Goal: Find specific page/section: Find specific page/section

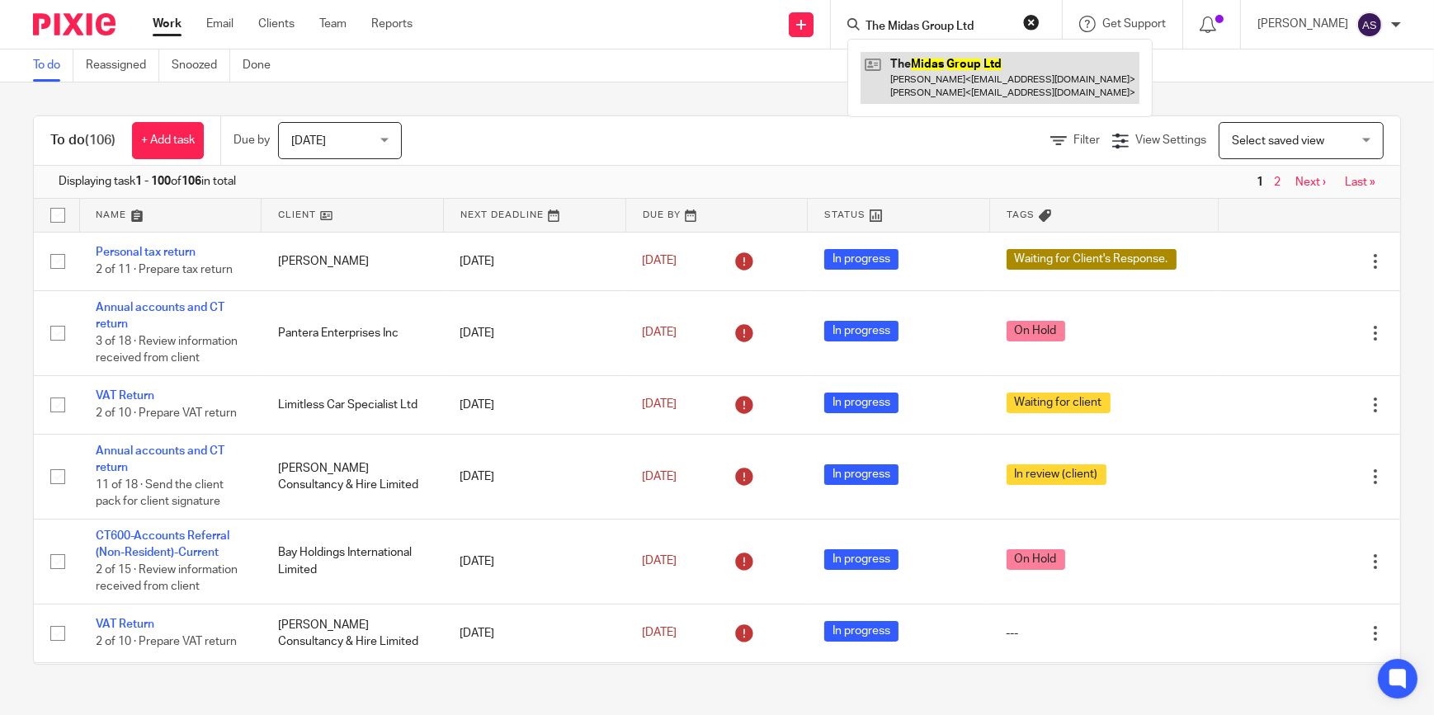
type input "The Midas Group Ltd"
click at [979, 90] on link at bounding box center [1000, 77] width 279 height 51
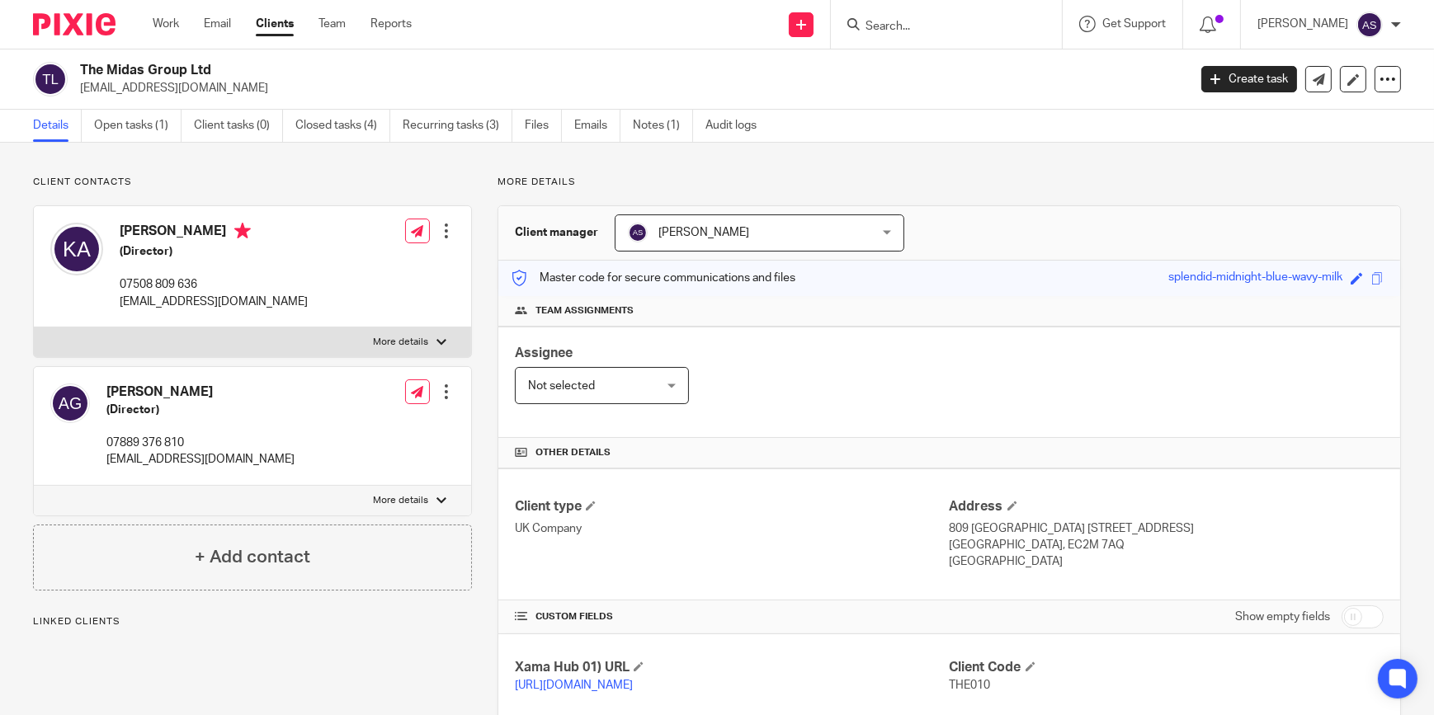
scroll to position [289, 0]
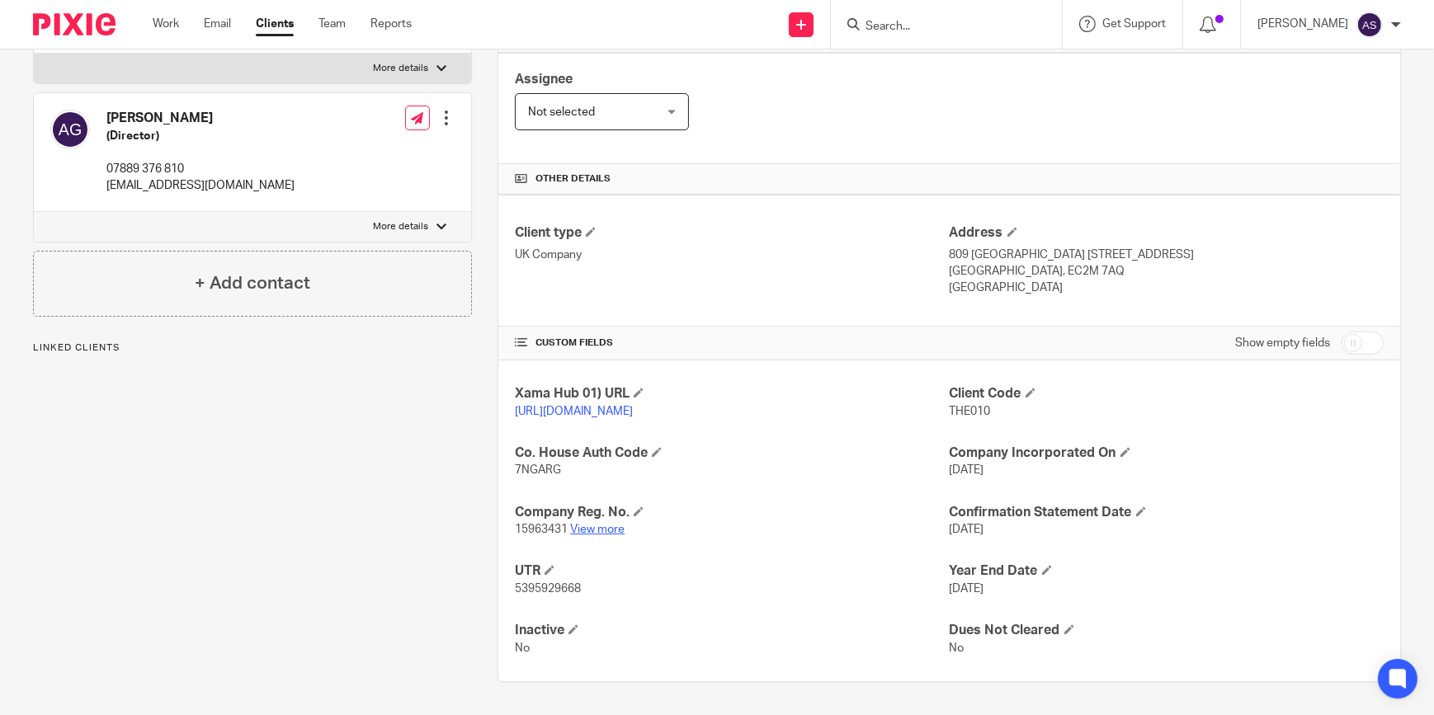
click at [598, 530] on link "View more" at bounding box center [597, 530] width 54 height 12
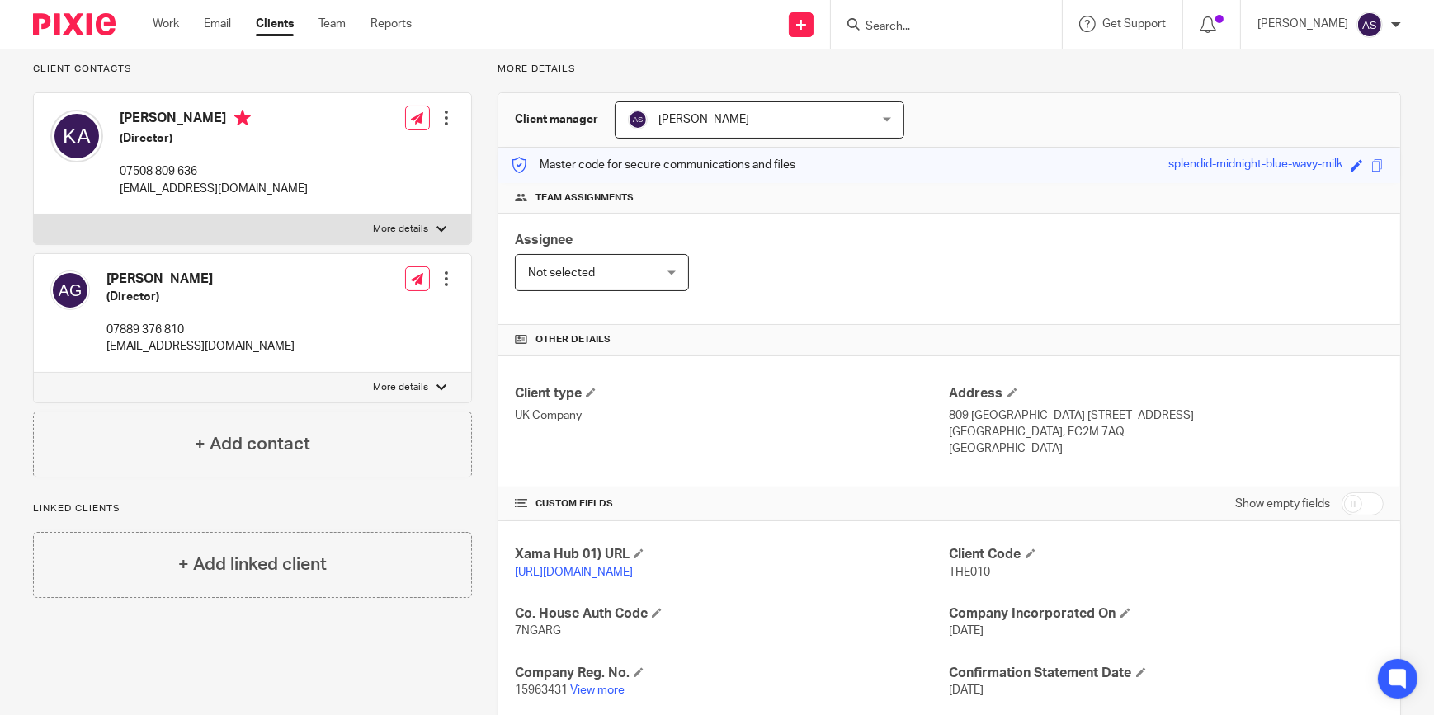
scroll to position [0, 0]
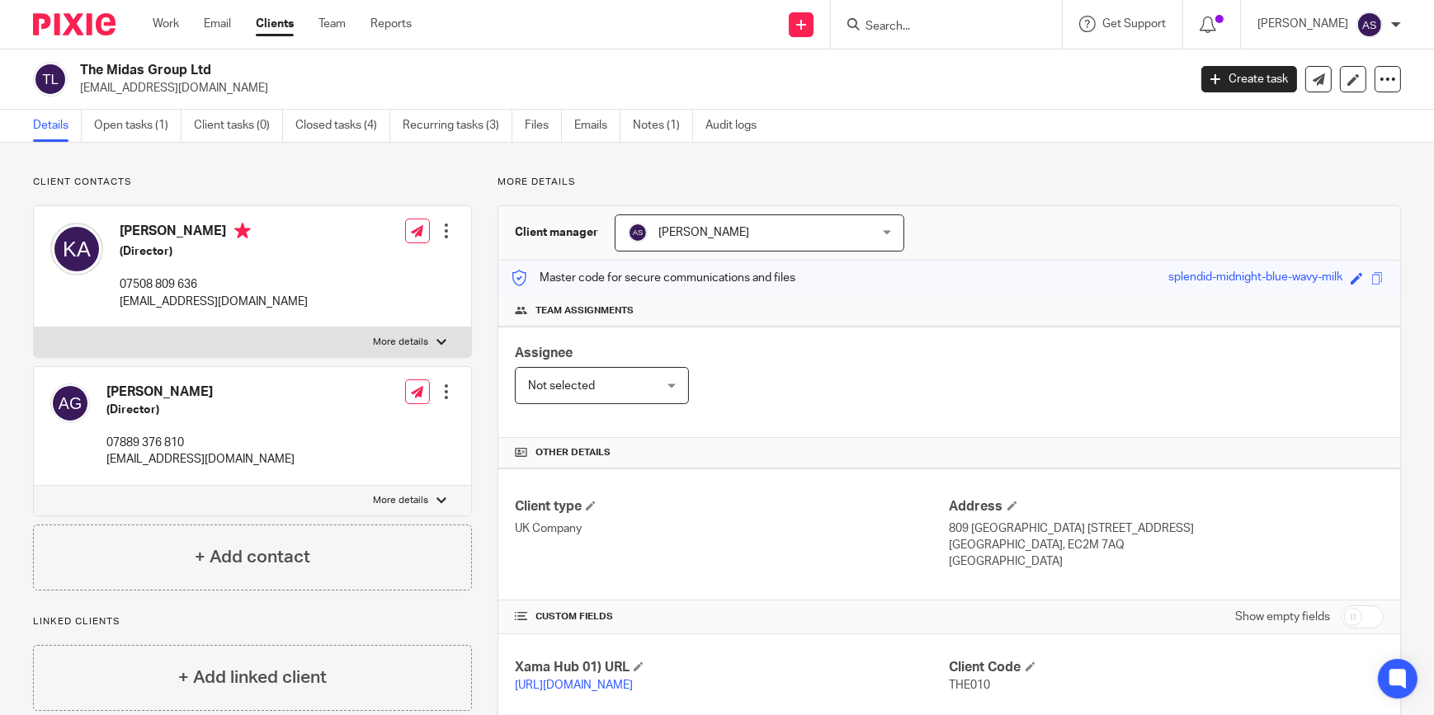
click at [149, 26] on div "Work Email Clients Team Reports Work Email Clients Team Reports Settings" at bounding box center [286, 24] width 300 height 49
click at [161, 24] on link "Work" at bounding box center [166, 24] width 26 height 17
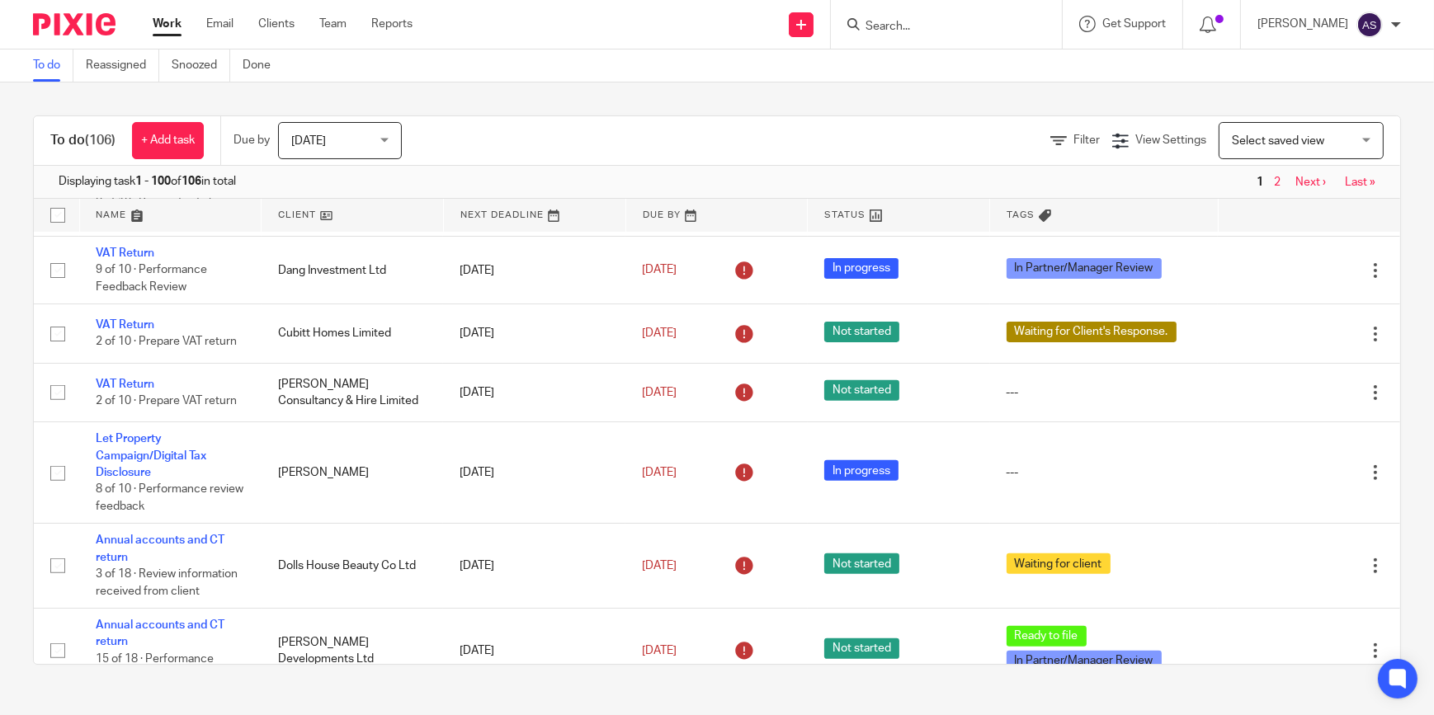
scroll to position [825, 0]
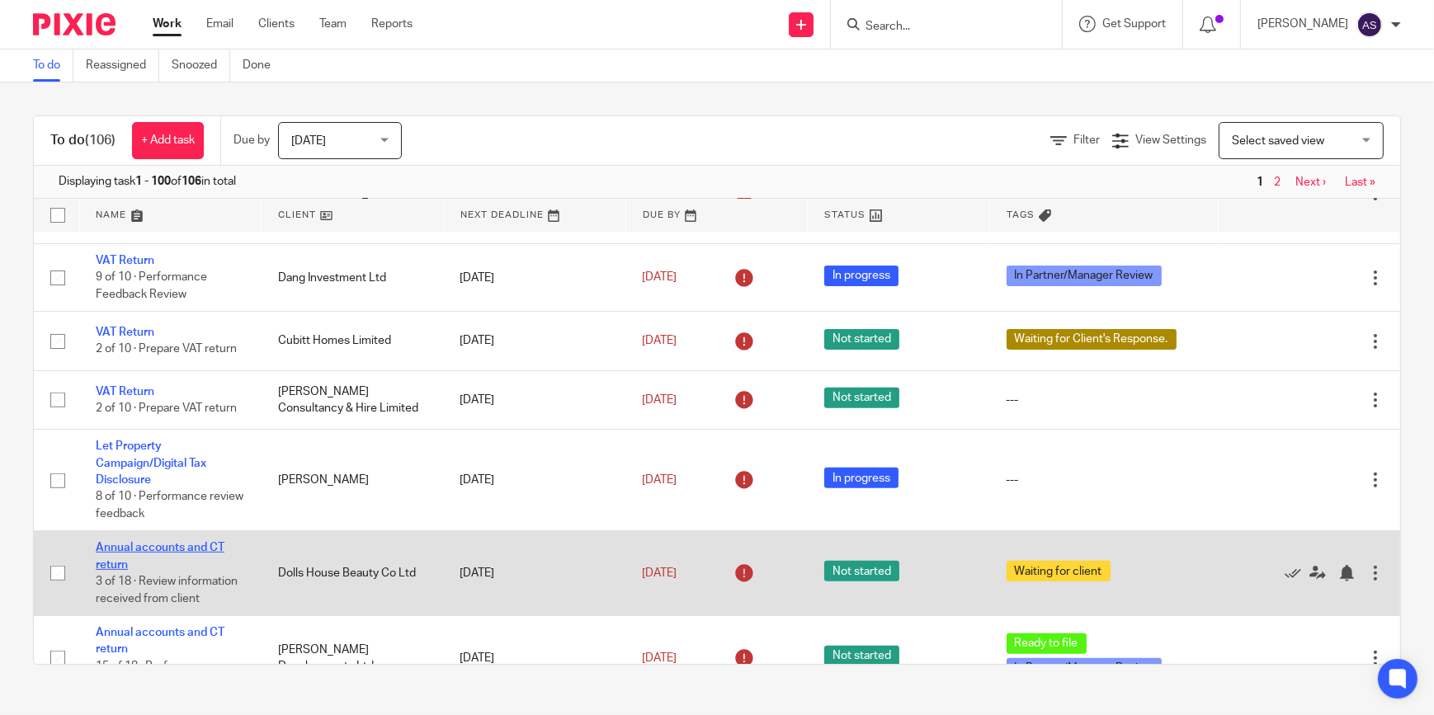
drag, startPoint x: 160, startPoint y: 547, endPoint x: 172, endPoint y: 547, distance: 11.6
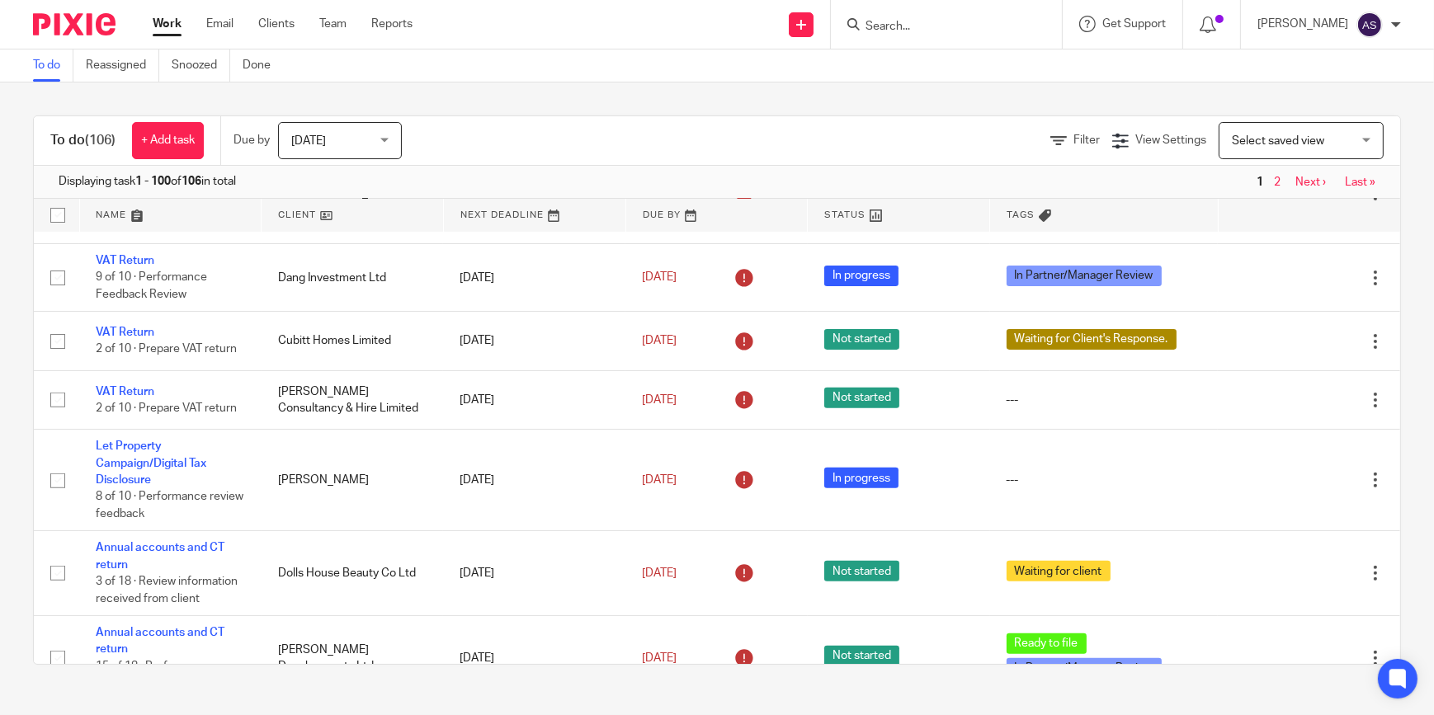
drag, startPoint x: 172, startPoint y: 547, endPoint x: 781, endPoint y: 70, distance: 773.6
click at [748, 90] on div "To do (106) + Add task Due by [DATE] [DATE] [DATE] [DATE] This week Next week T…" at bounding box center [717, 391] width 1434 height 616
click at [943, 27] on input "Search" at bounding box center [938, 27] width 149 height 15
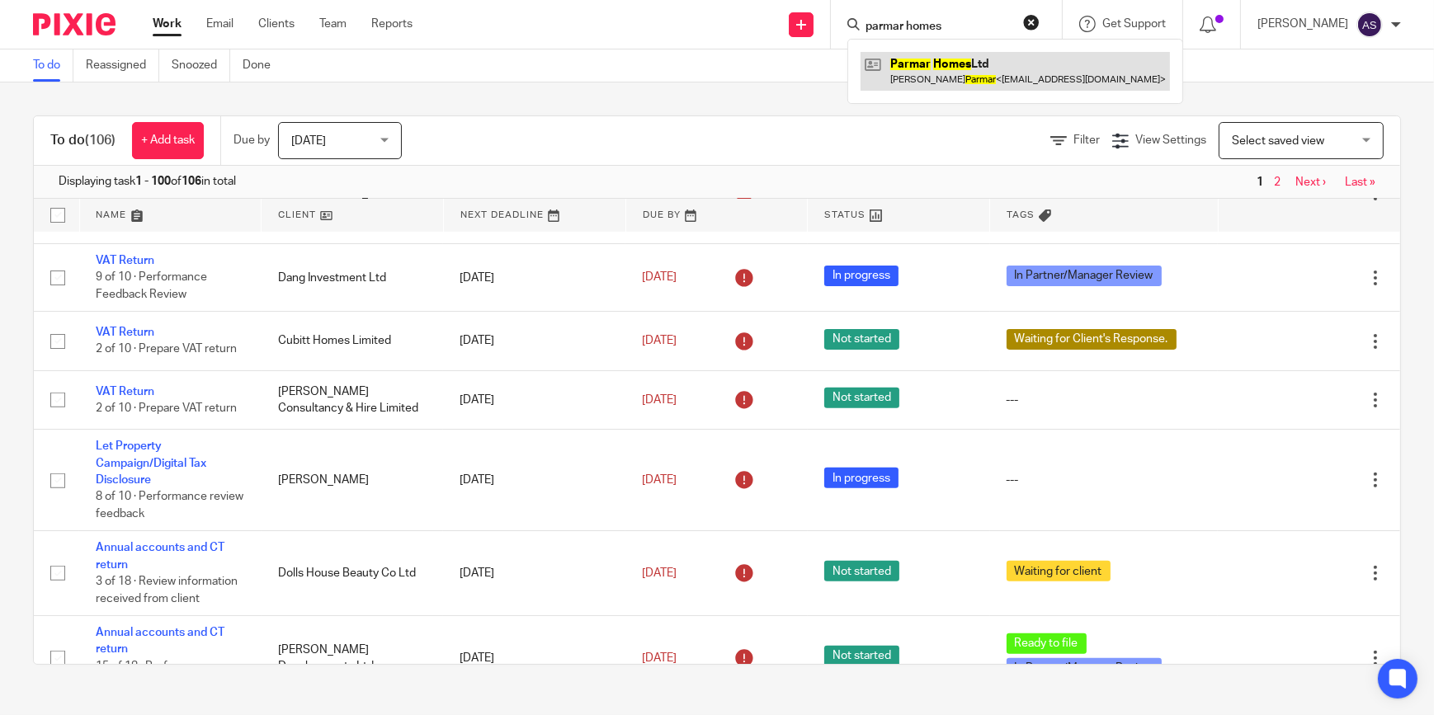
type input "parmar homes"
click at [982, 79] on link at bounding box center [1015, 71] width 309 height 38
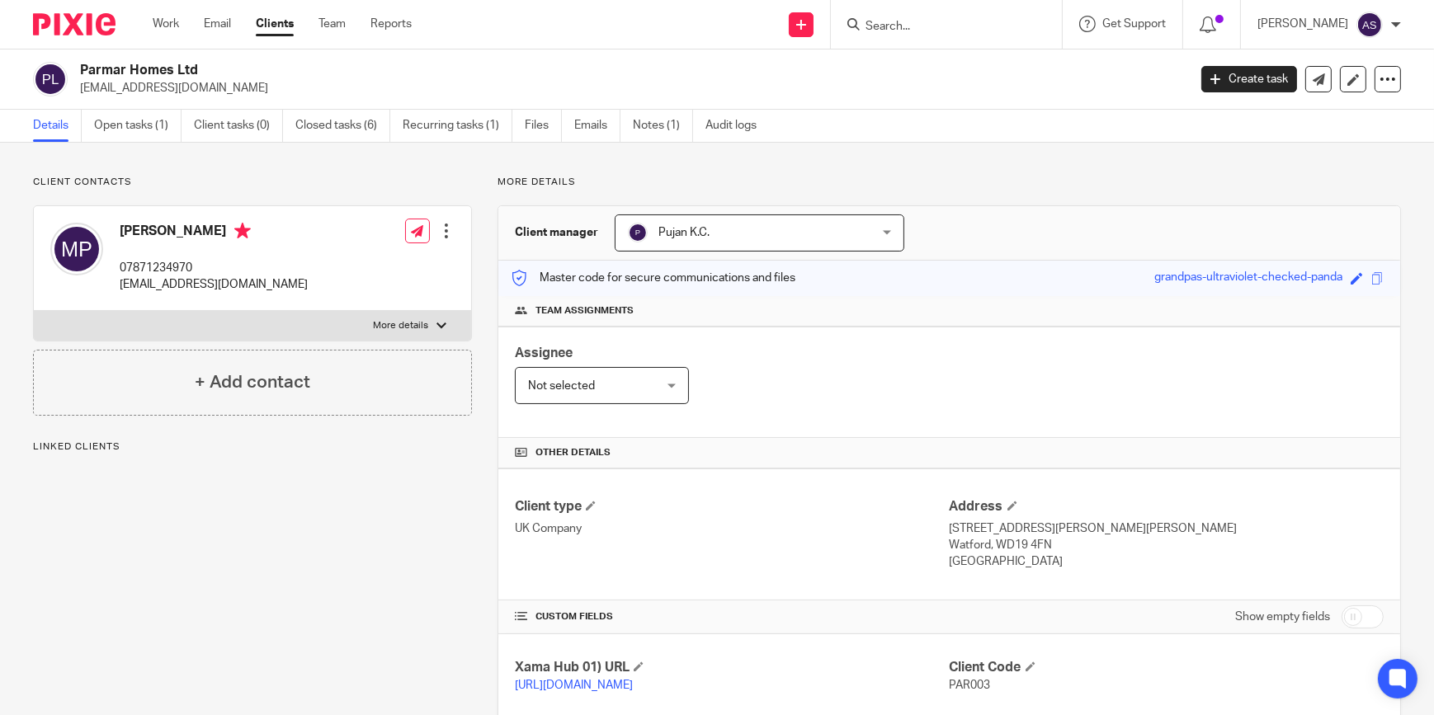
scroll to position [375, 0]
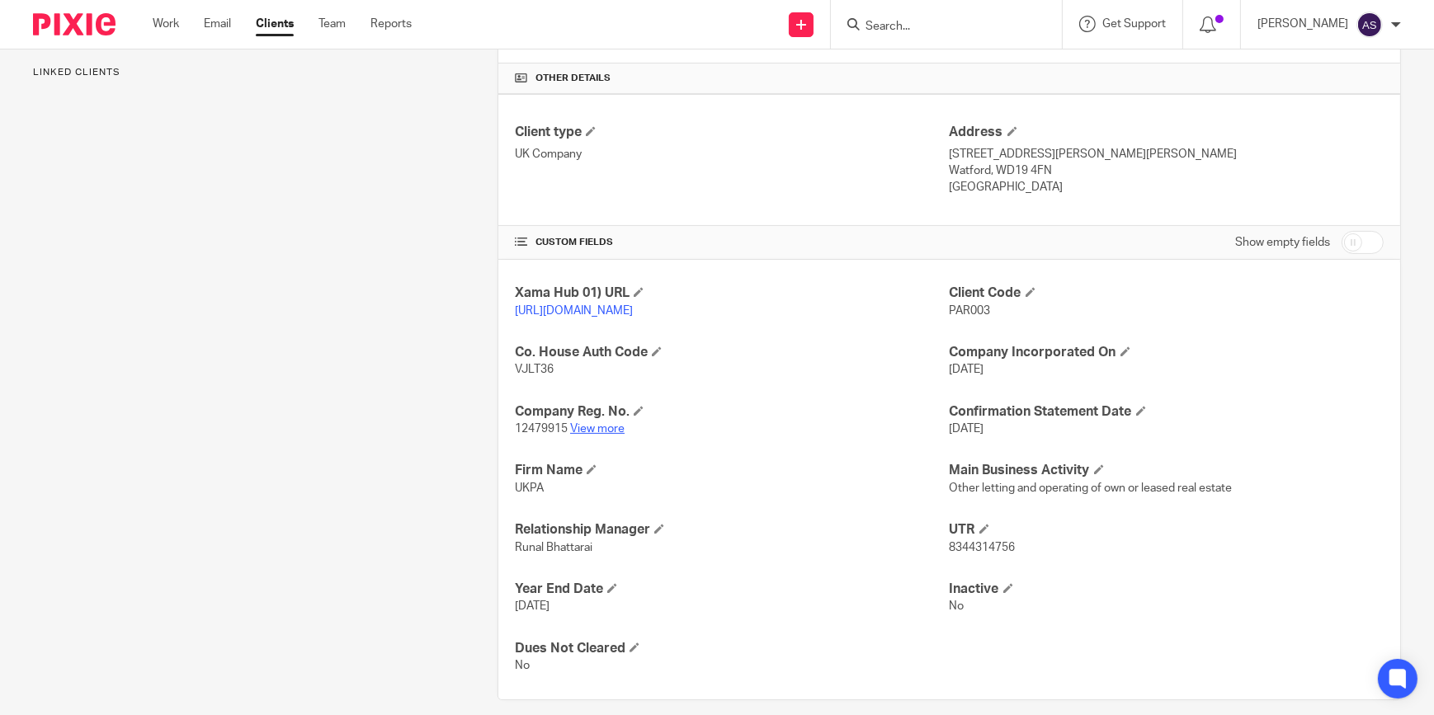
click at [597, 435] on link "View more" at bounding box center [597, 429] width 54 height 12
